Goal: Find specific page/section: Find specific page/section

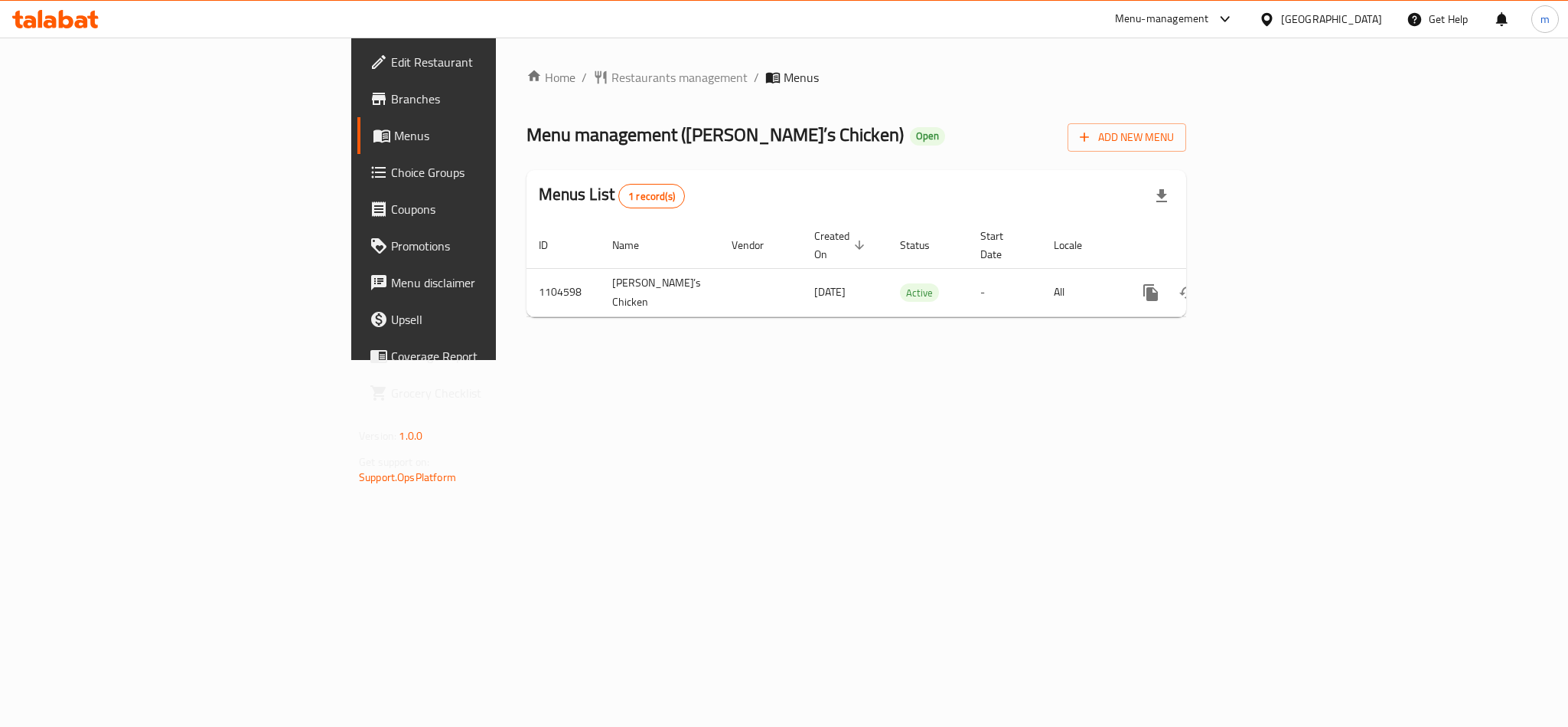
click at [1304, 19] on div "[GEOGRAPHIC_DATA]" at bounding box center [1332, 19] width 101 height 17
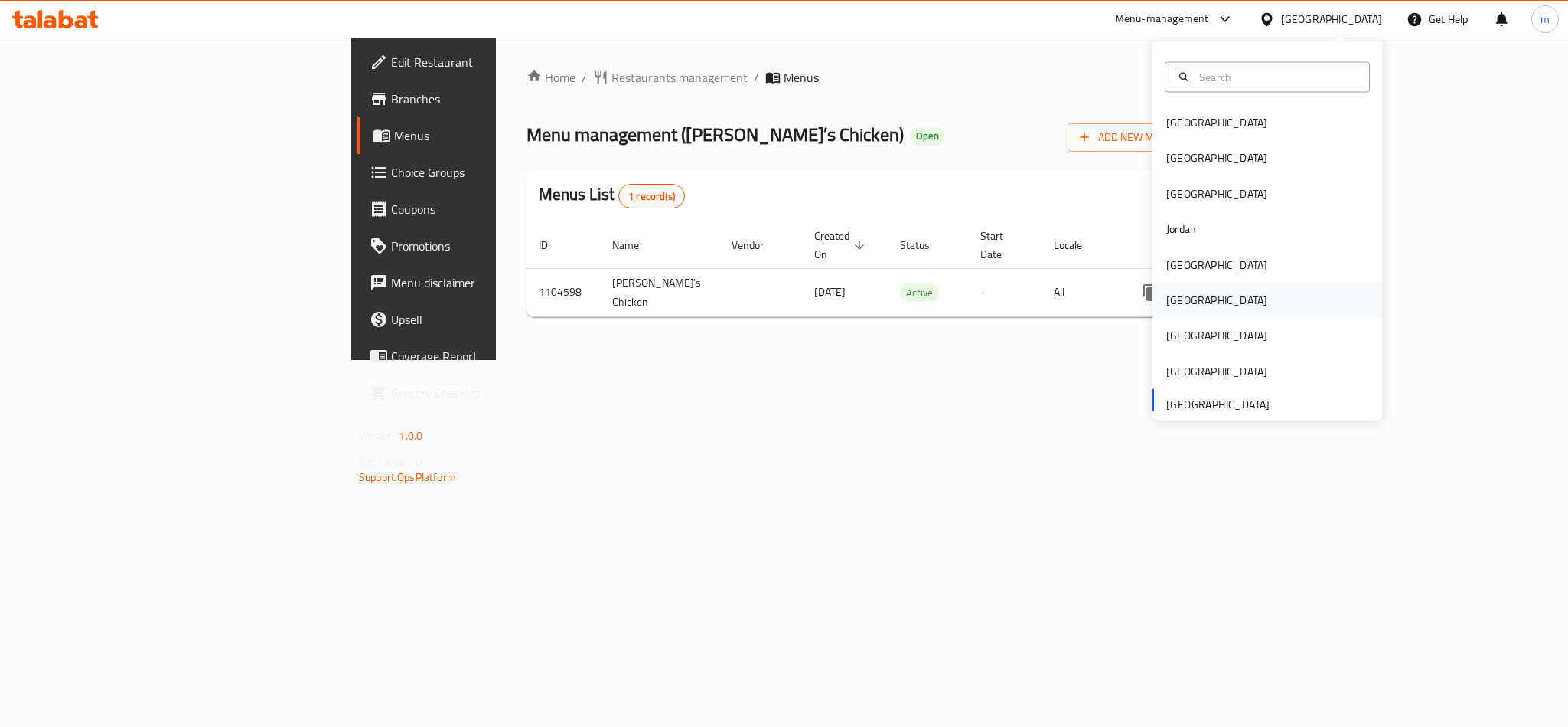
click at [1183, 300] on div "Oman" at bounding box center [1217, 301] width 126 height 36
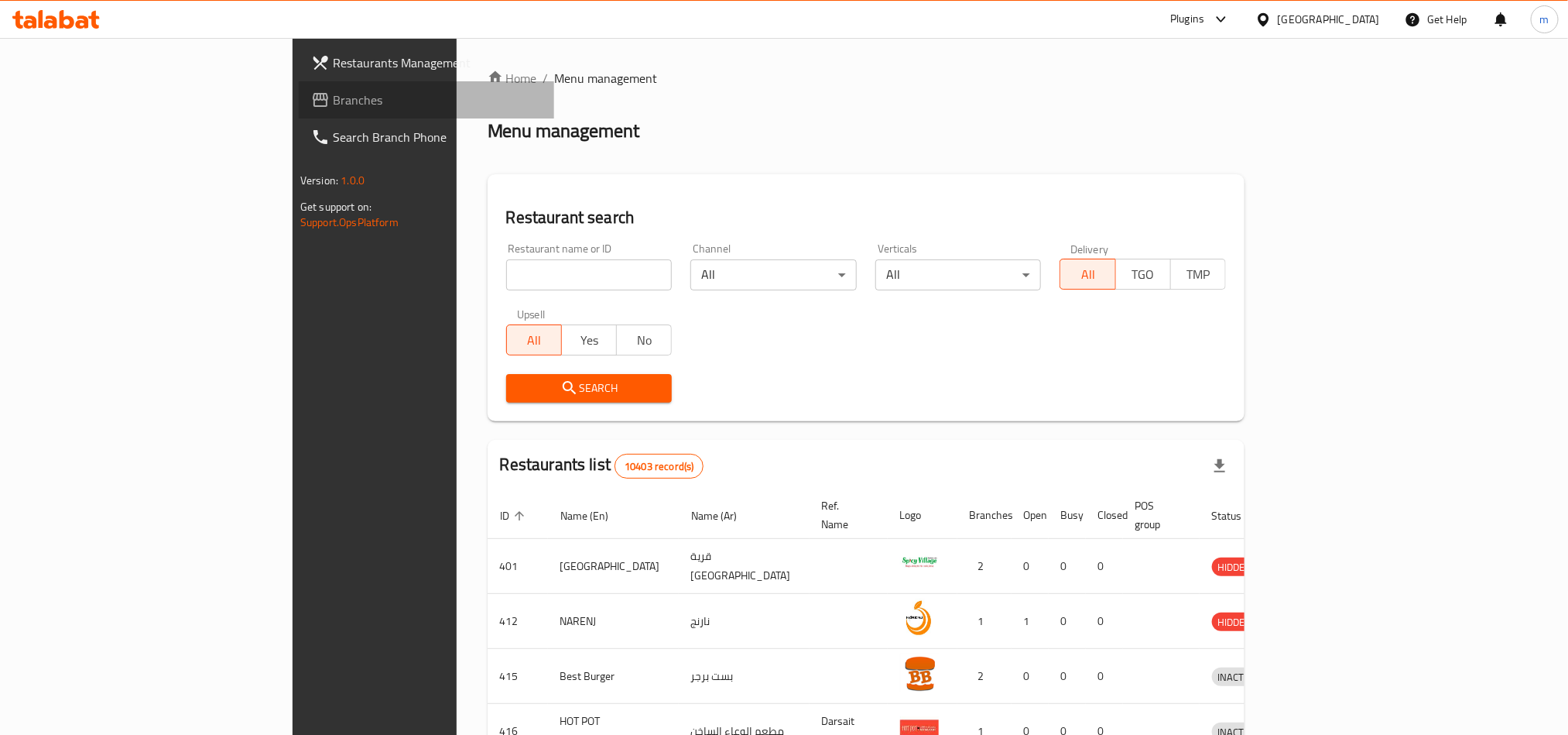
click at [333, 96] on span "Branches" at bounding box center [437, 100] width 209 height 19
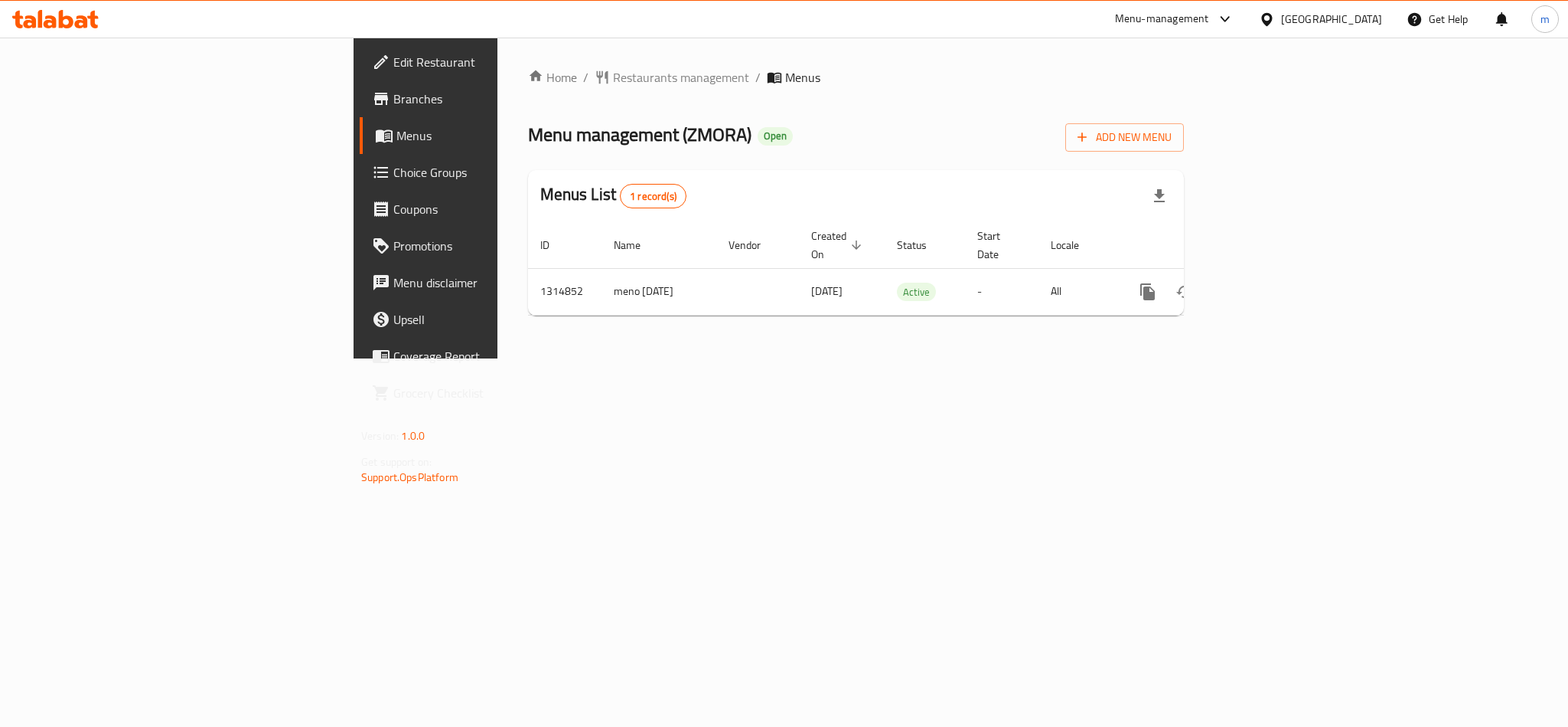
click at [393, 104] on span "Branches" at bounding box center [498, 99] width 210 height 19
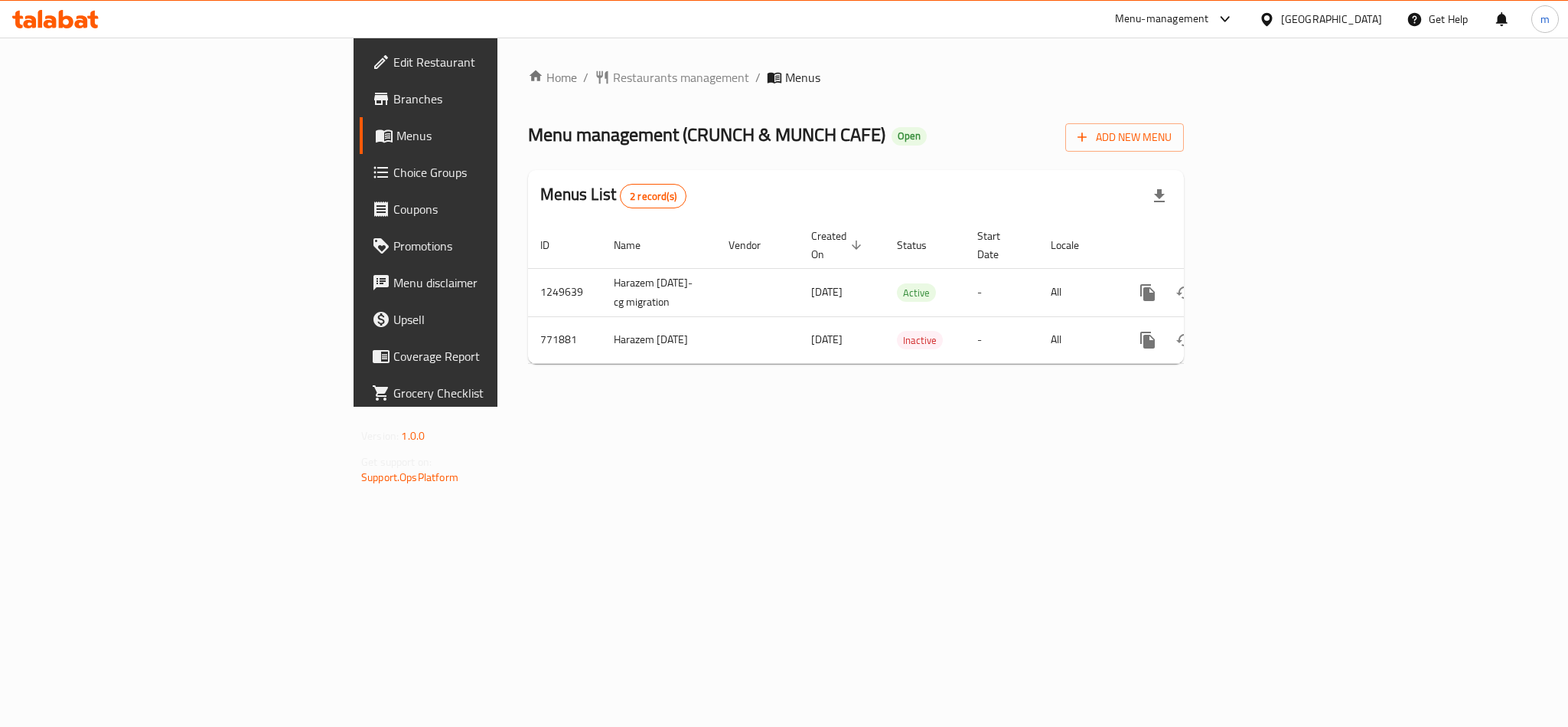
click at [393, 59] on span "Edit Restaurant" at bounding box center [498, 61] width 210 height 19
click at [613, 79] on span "Restaurants management" at bounding box center [681, 77] width 136 height 19
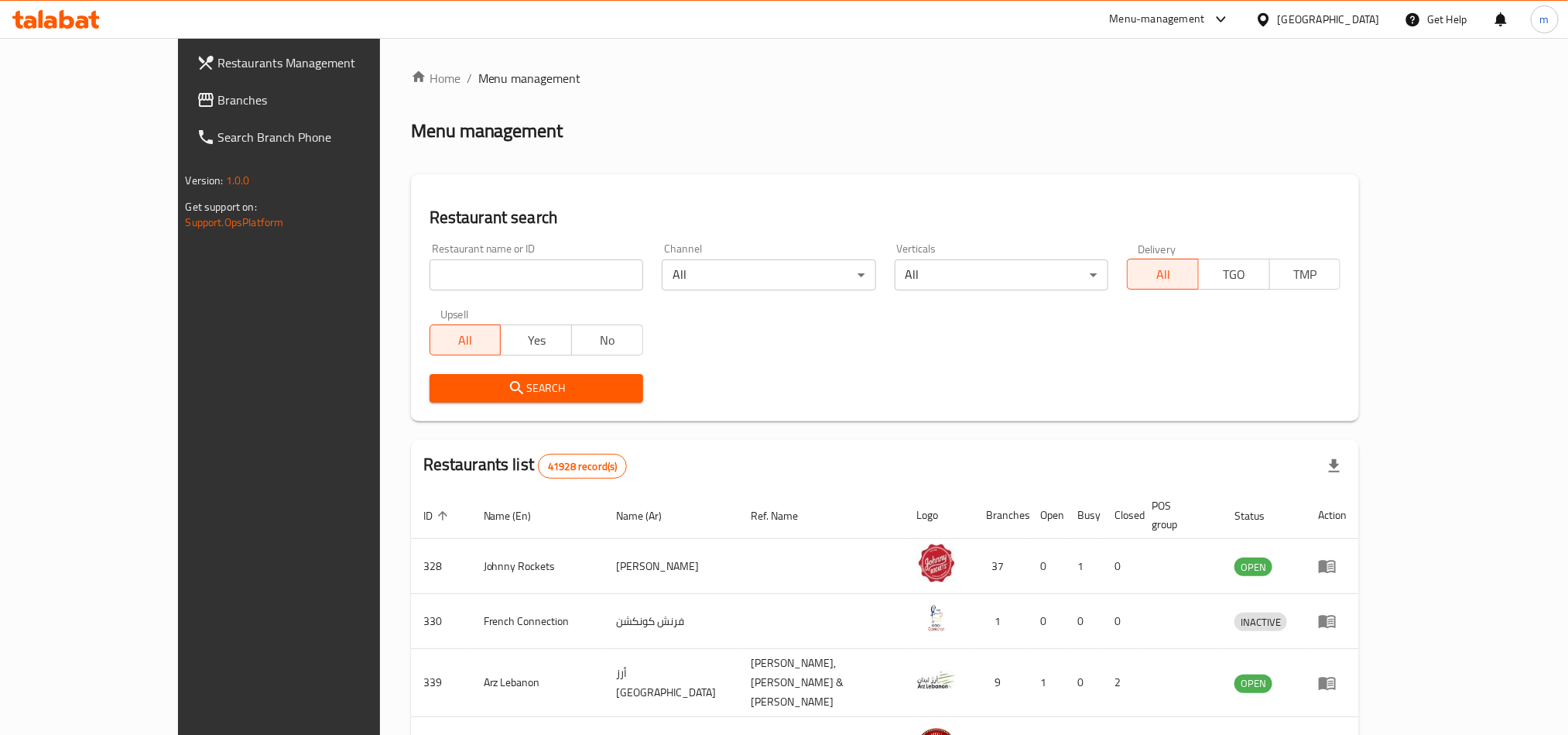
click at [484, 263] on input "search" at bounding box center [537, 274] width 214 height 31
paste input "651647"
type input "651647"
click at [508, 391] on icon "submit" at bounding box center [517, 388] width 19 height 19
